Goal: Task Accomplishment & Management: Use online tool/utility

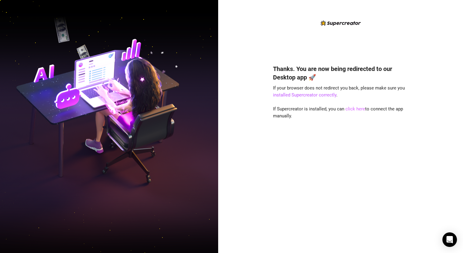
click at [350, 108] on link "click here" at bounding box center [355, 108] width 20 height 5
click at [358, 107] on link "click here" at bounding box center [355, 108] width 20 height 5
